Goal: Contribute content: Contribute content

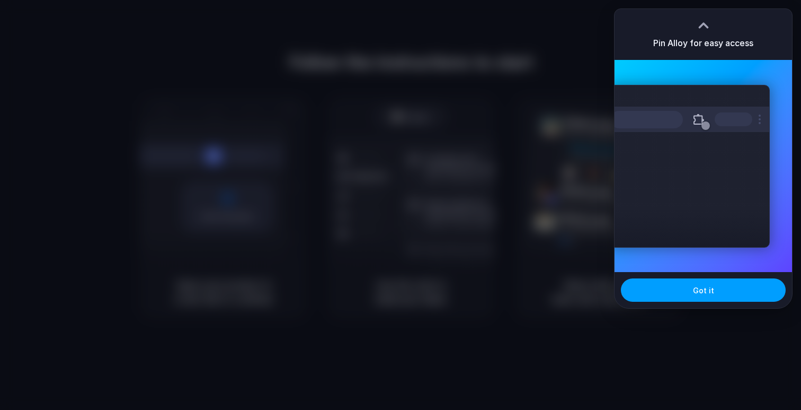
click at [658, 296] on button "Got it" at bounding box center [703, 289] width 165 height 23
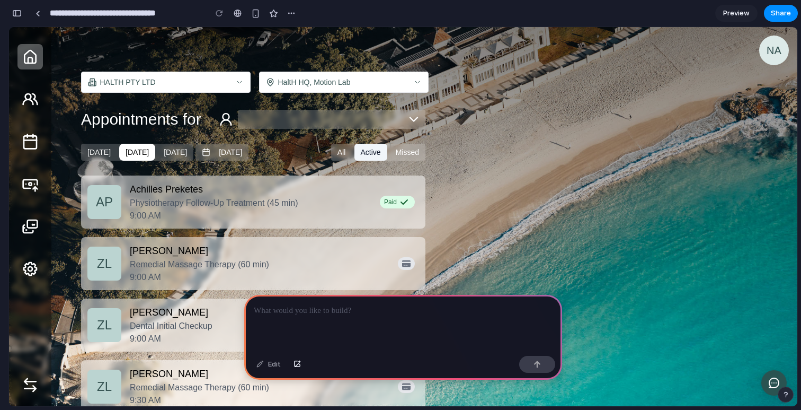
click at [502, 312] on p at bounding box center [403, 310] width 299 height 13
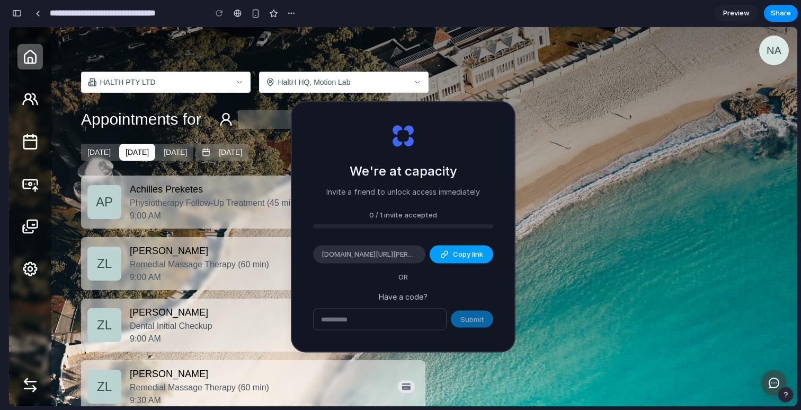
click at [471, 257] on span "Copy link" at bounding box center [468, 254] width 30 height 11
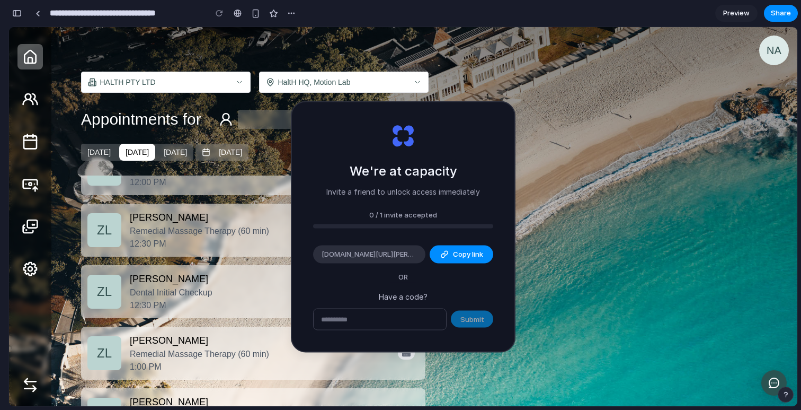
scroll to position [328, 0]
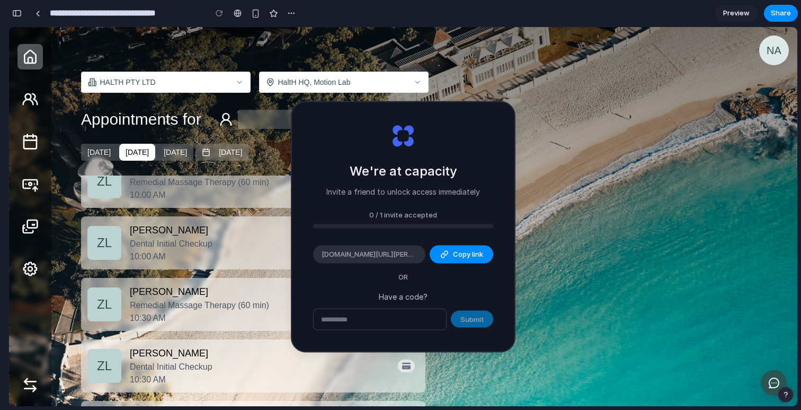
click at [207, 83] on span "HALTH PTY LTD" at bounding box center [165, 82] width 131 height 11
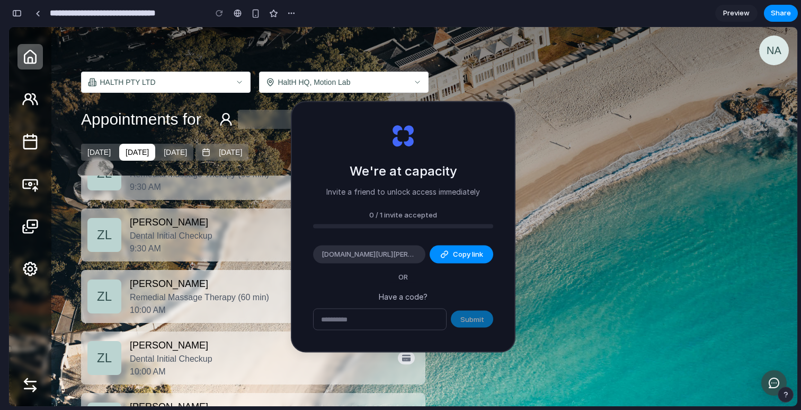
scroll to position [0, 0]
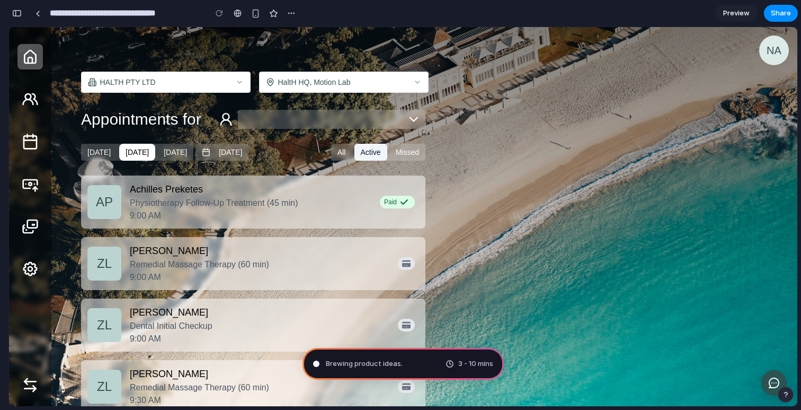
click at [343, 368] on span "Brewing product ideas ." at bounding box center [364, 363] width 77 height 11
type input "**********"
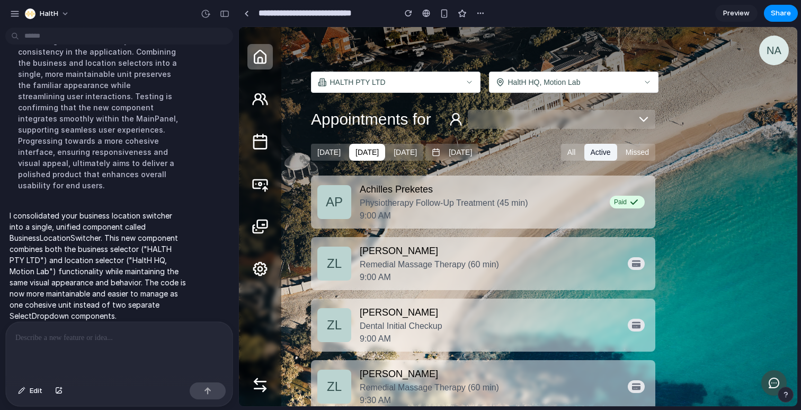
click at [424, 72] on button "HALTH PTY LTD" at bounding box center [396, 82] width 170 height 21
click at [431, 81] on span "HALTH PTY LTD" at bounding box center [395, 82] width 131 height 11
click at [570, 81] on span "HaltH HQ, Motion Lab" at bounding box center [573, 82] width 131 height 11
click at [257, 388] on icon "button" at bounding box center [260, 384] width 17 height 17
